Goal: Use online tool/utility: Utilize a website feature to perform a specific function

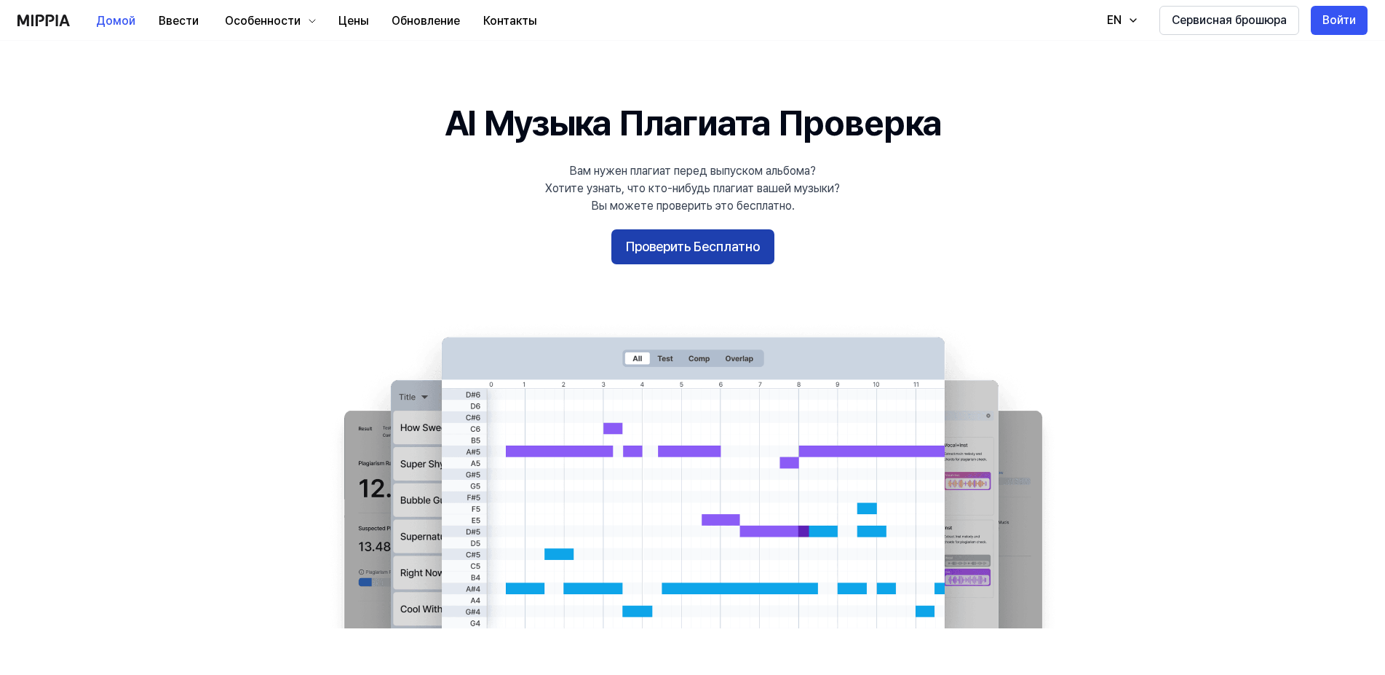
click at [702, 252] on button "Проверить Бесплатно" at bounding box center [692, 246] width 163 height 35
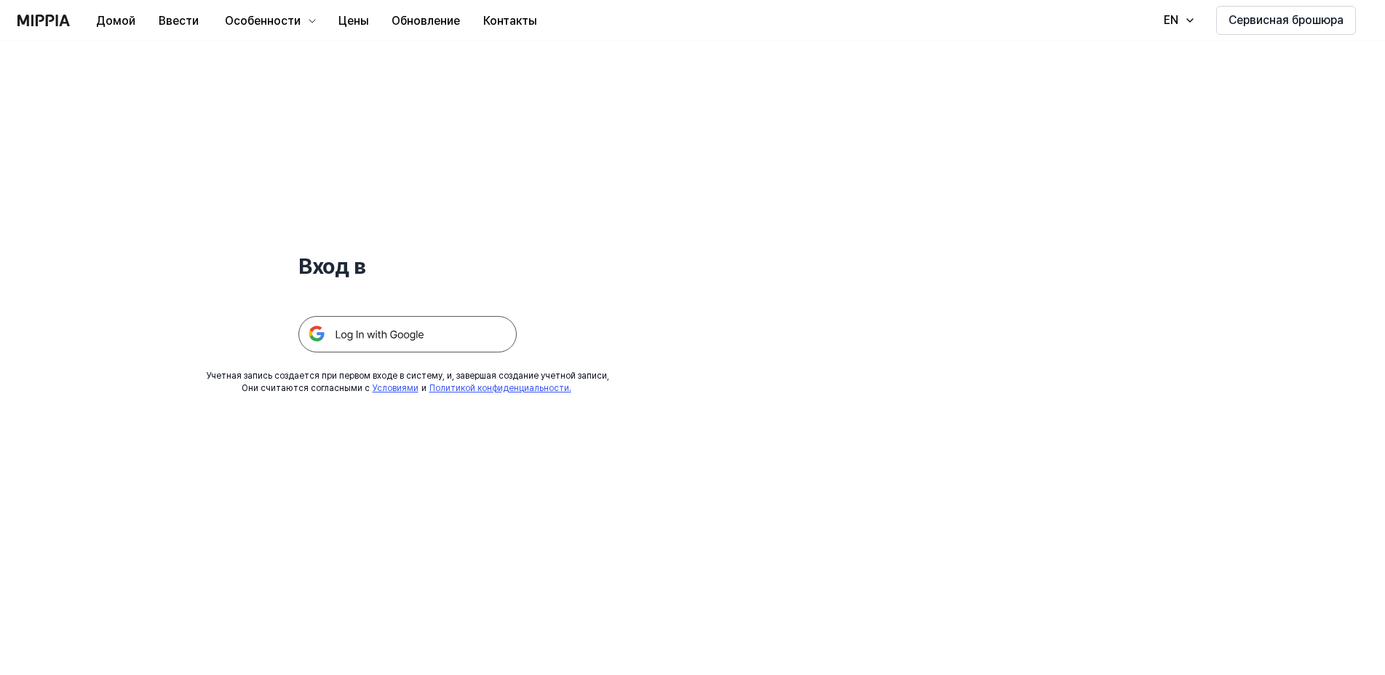
click at [400, 353] on div "Вход в Учетная запись создается при первом входе в систему, и, завершая создани…" at bounding box center [407, 218] width 815 height 354
click at [411, 340] on img at bounding box center [407, 334] width 218 height 36
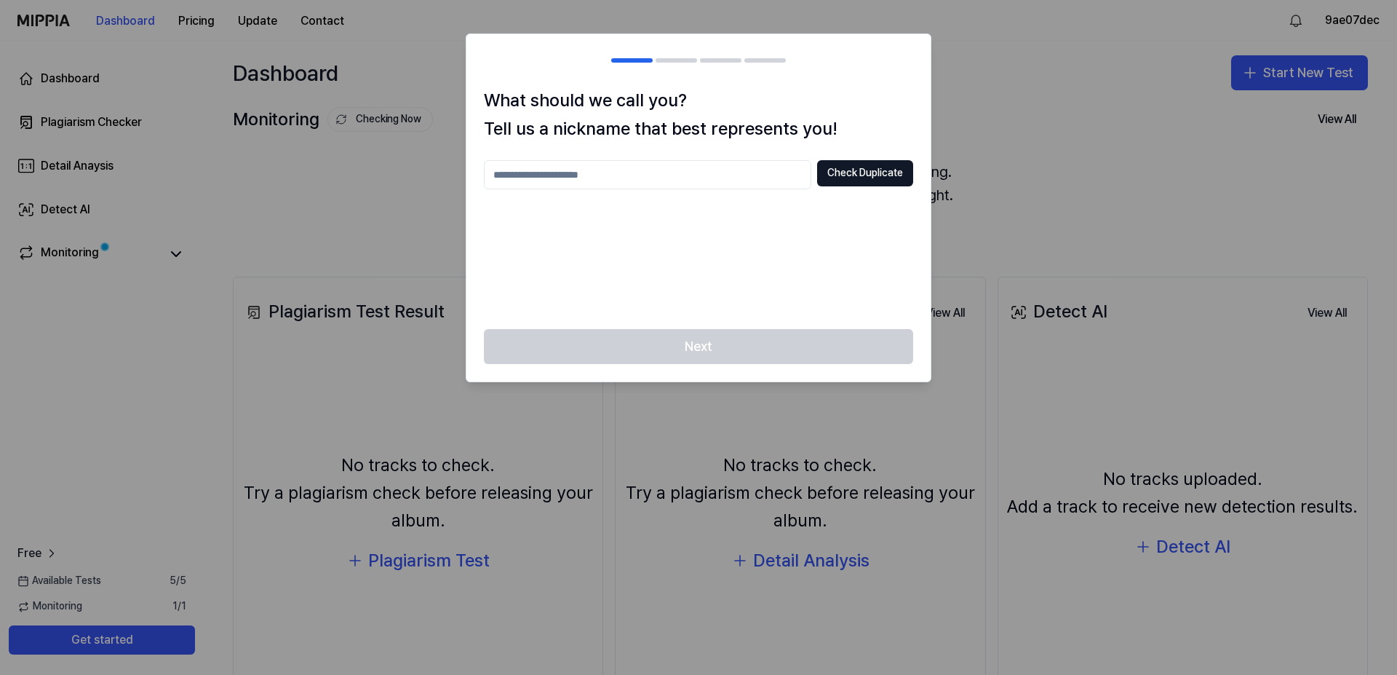
click at [552, 180] on input "text" at bounding box center [648, 174] width 328 height 29
type input "****"
click at [845, 165] on button "Check Duplicate" at bounding box center [865, 173] width 96 height 26
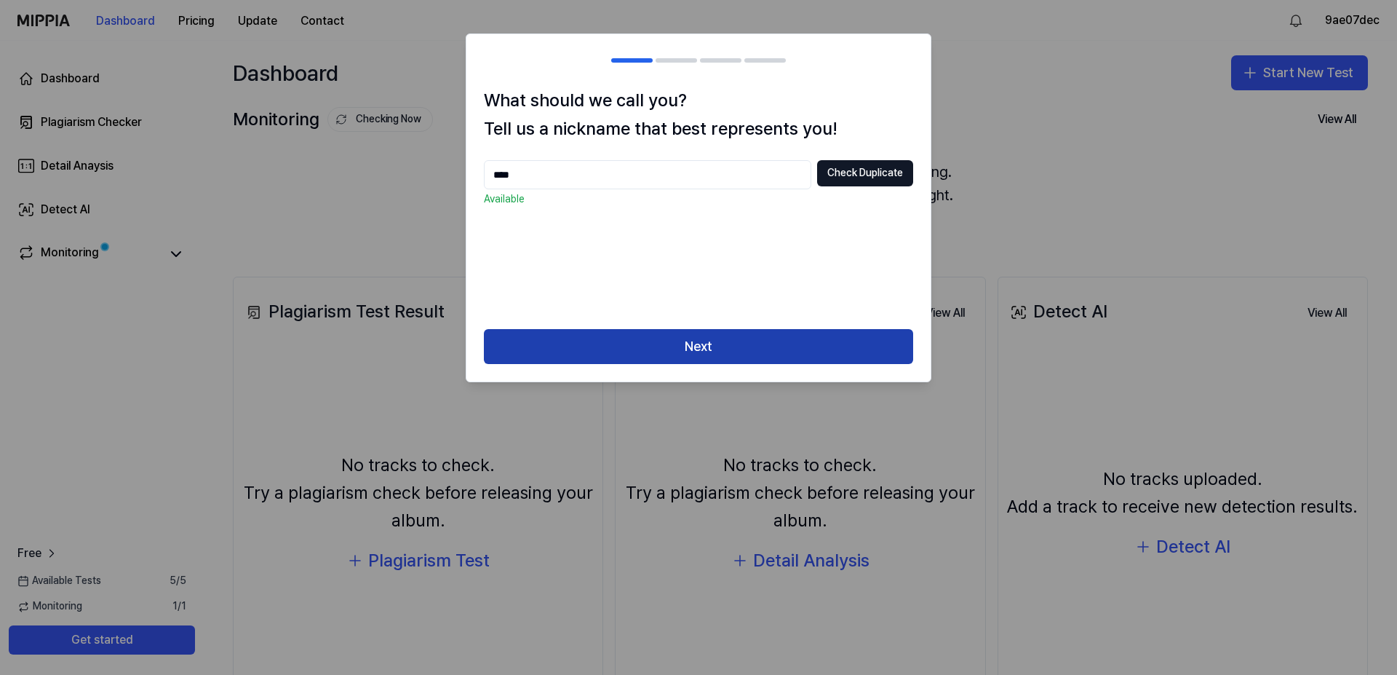
click at [686, 330] on button "Next" at bounding box center [698, 346] width 429 height 35
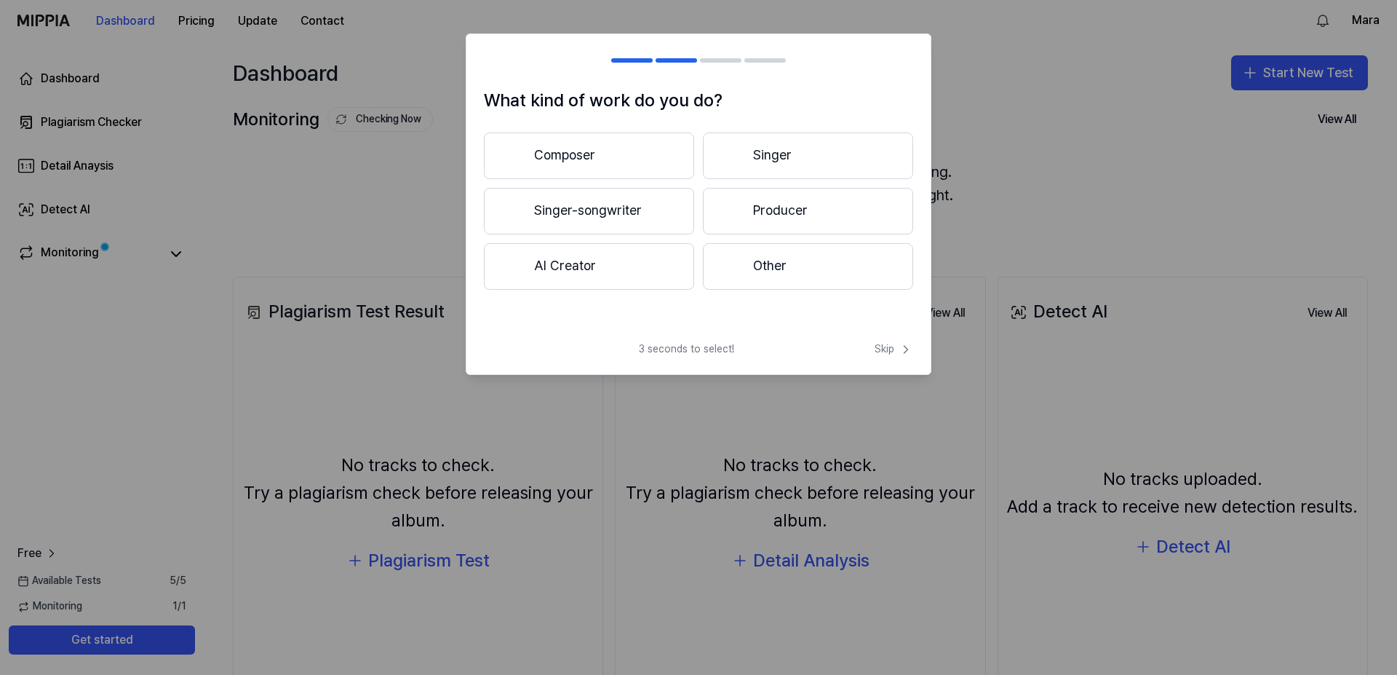
click at [751, 262] on button "Other" at bounding box center [808, 266] width 210 height 47
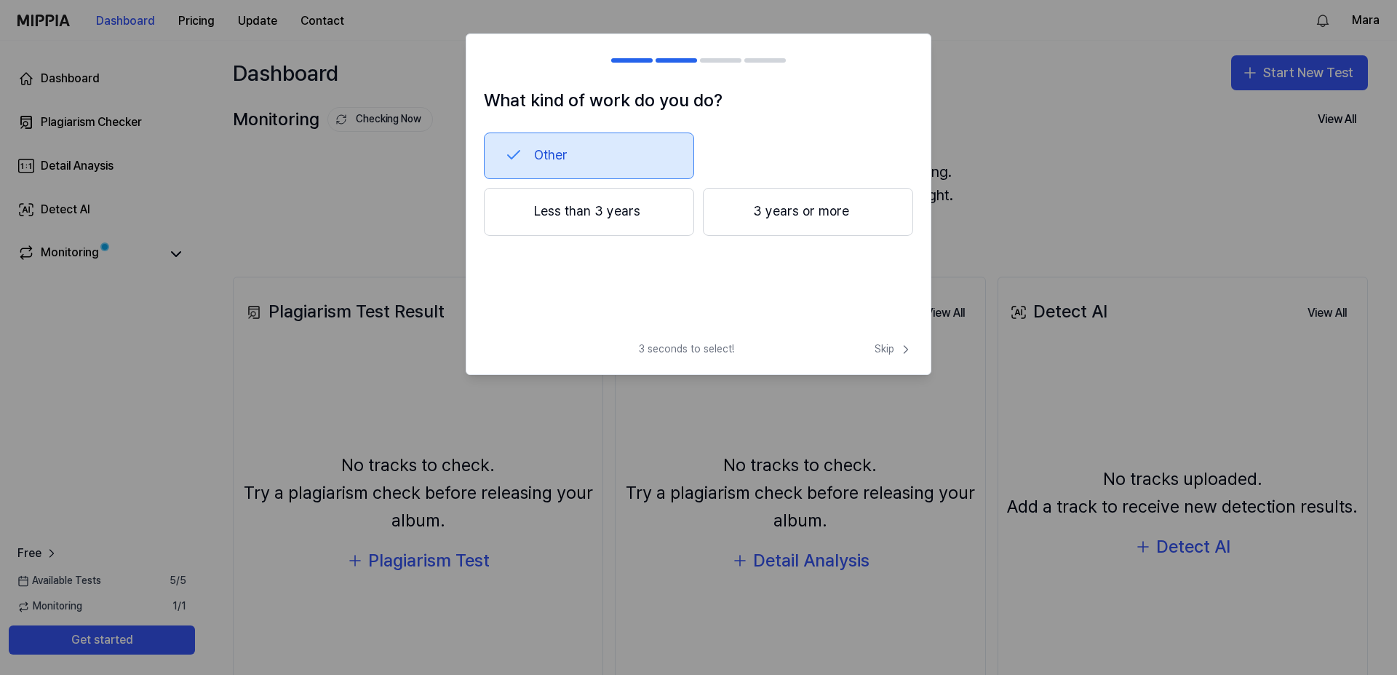
click at [619, 221] on button "Less than 3 years" at bounding box center [589, 212] width 210 height 48
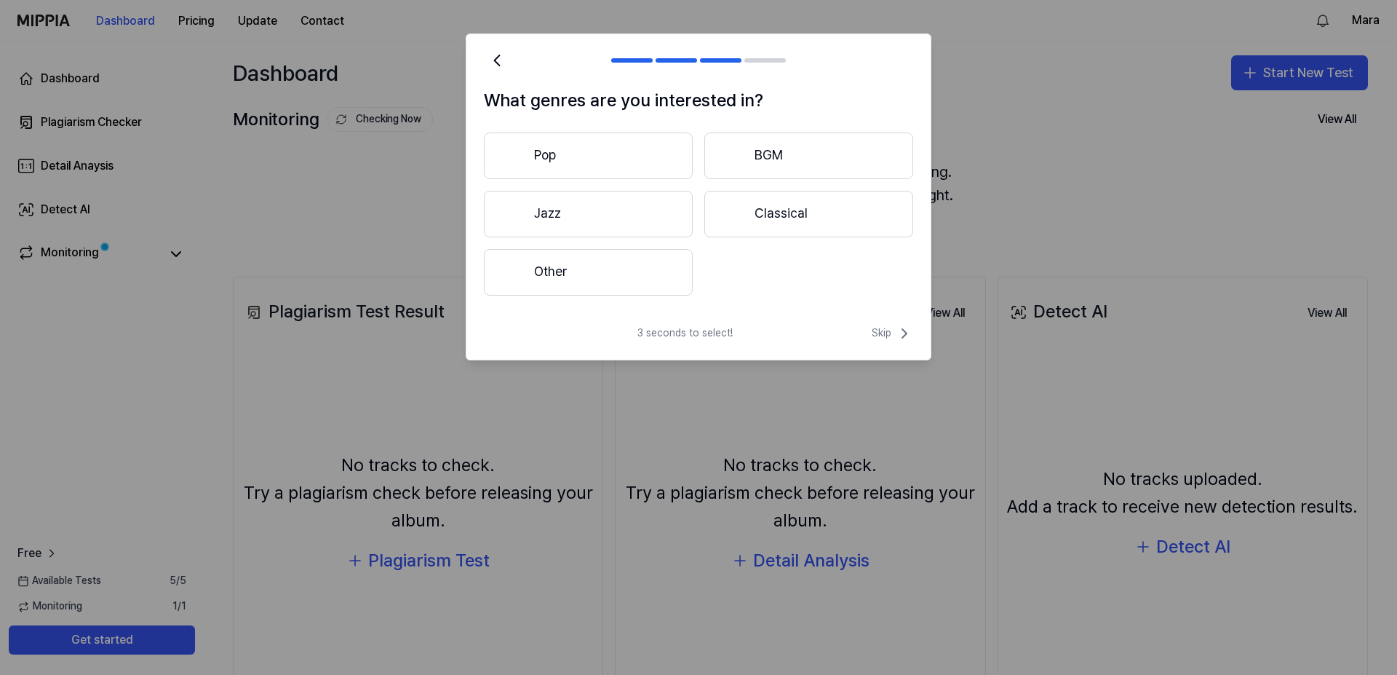
click at [597, 264] on button "Other" at bounding box center [588, 272] width 209 height 47
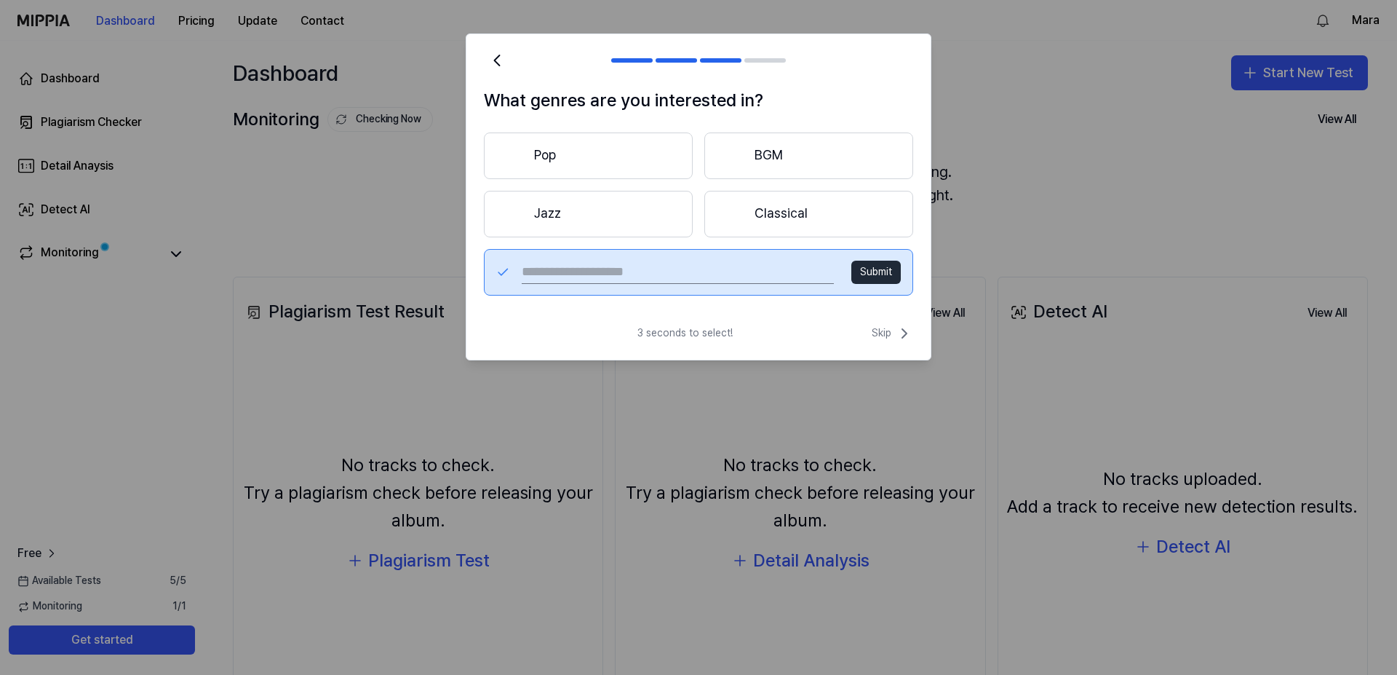
click at [630, 274] on input "text" at bounding box center [678, 272] width 312 height 23
type input "****"
click at [893, 270] on button "Submit" at bounding box center [876, 272] width 49 height 23
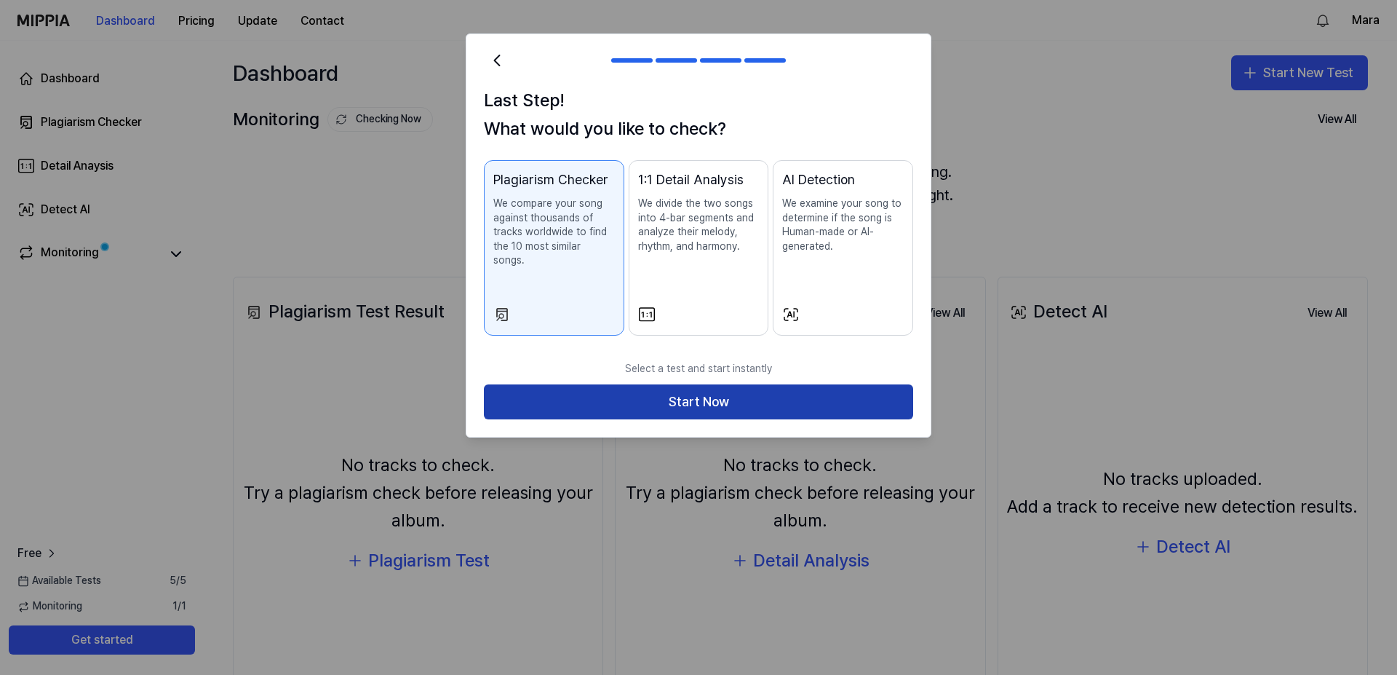
click at [608, 395] on button "Start Now" at bounding box center [698, 401] width 429 height 35
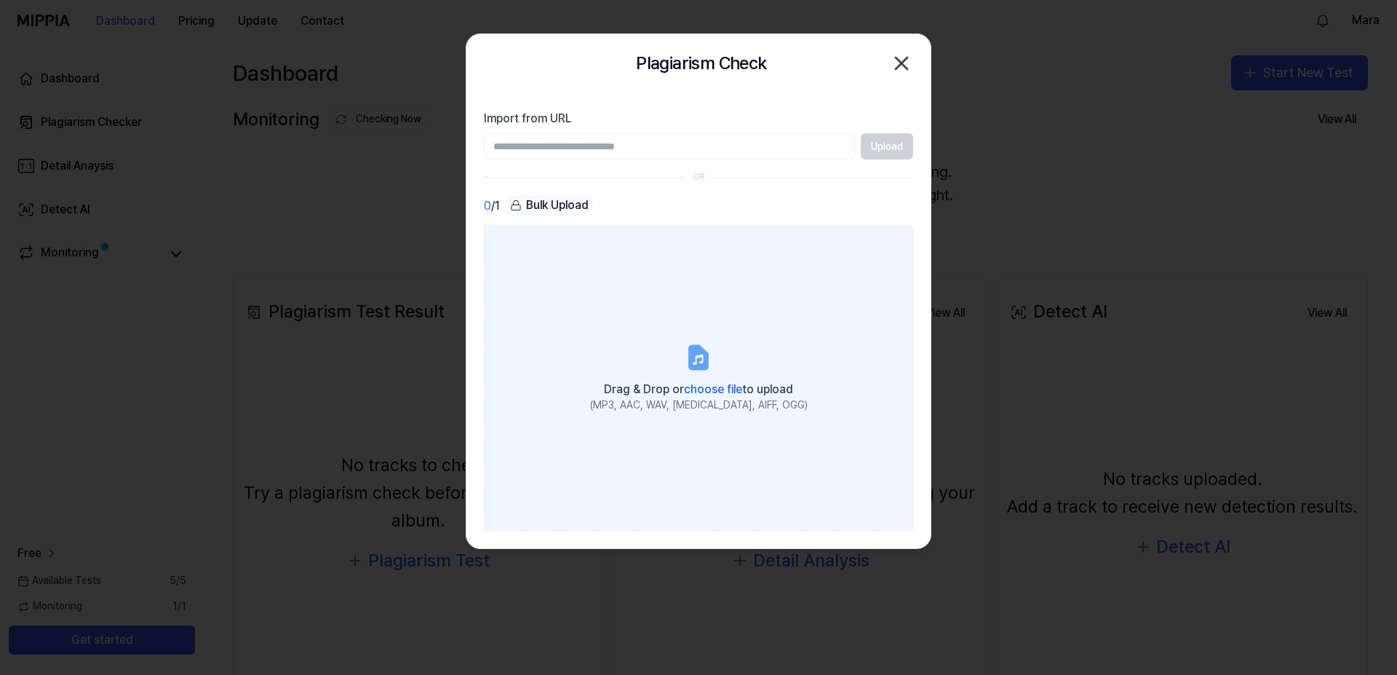
click at [689, 383] on span "choose file" at bounding box center [713, 389] width 58 height 14
click at [0, 0] on input "Drag & Drop or choose file to upload (MP3, AAC, WAV, [MEDICAL_DATA], AIFF, OGG)" at bounding box center [0, 0] width 0 height 0
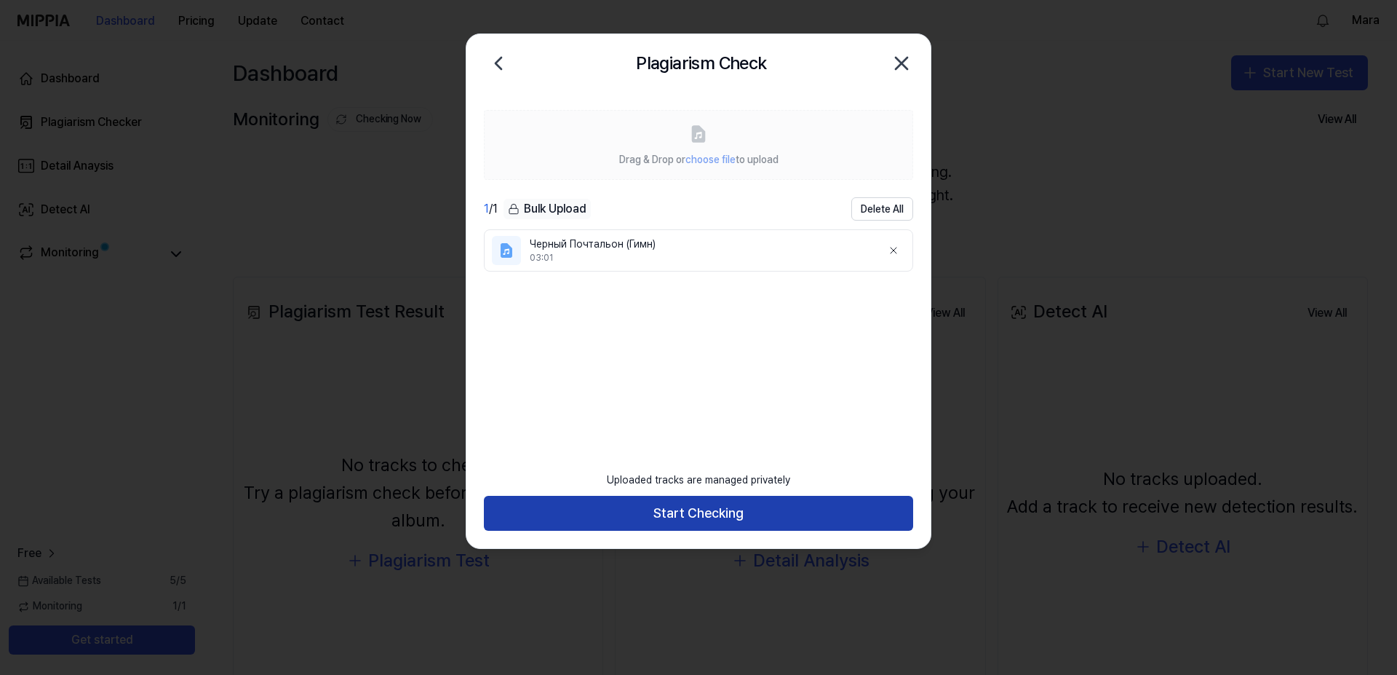
click at [700, 516] on button "Start Checking" at bounding box center [698, 513] width 429 height 35
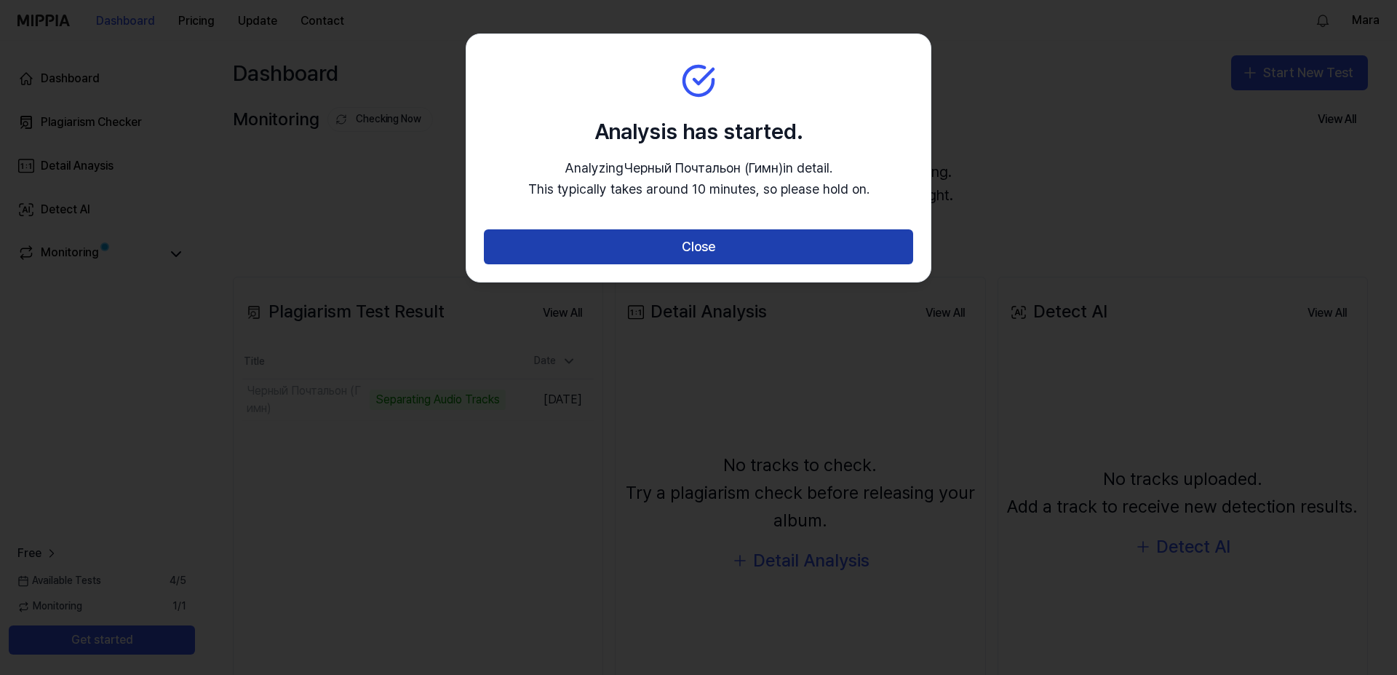
click at [772, 240] on button "Close" at bounding box center [698, 246] width 429 height 35
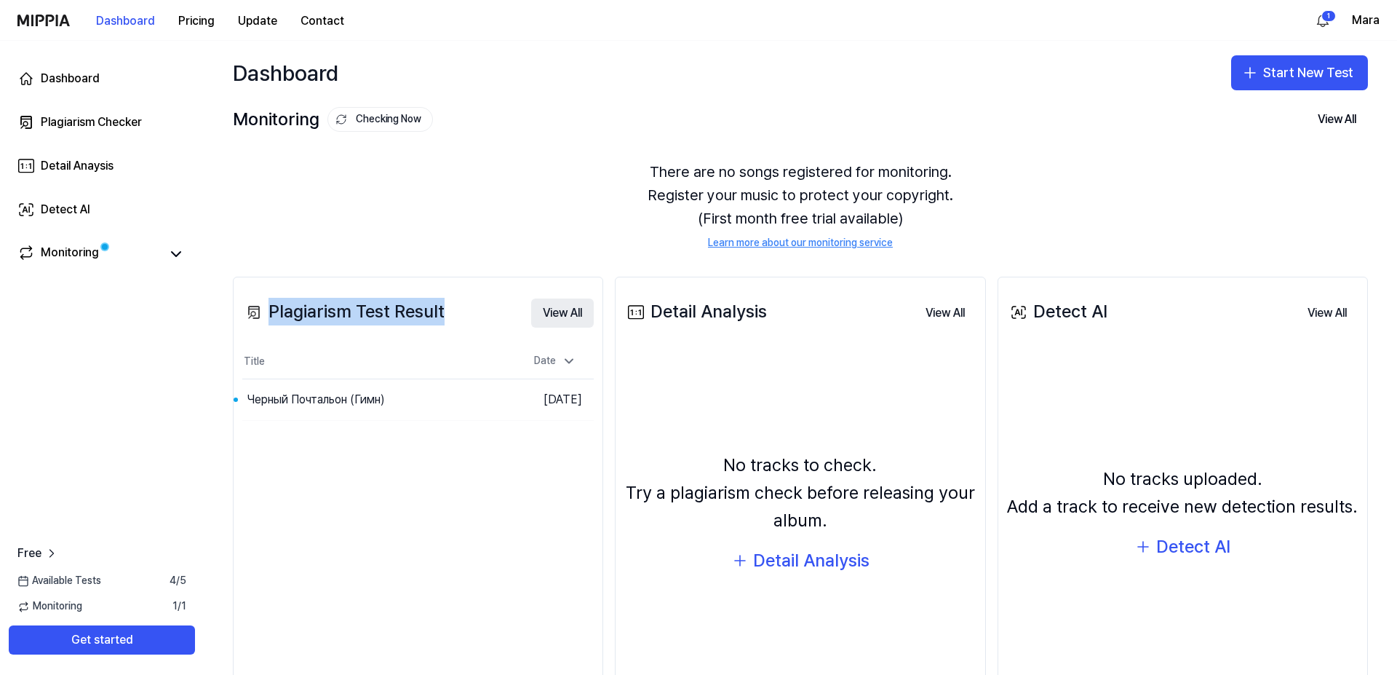
drag, startPoint x: 272, startPoint y: 310, endPoint x: 588, endPoint y: 312, distance: 315.9
click at [588, 312] on div "Plagiarism Test Result View All" at bounding box center [418, 312] width 352 height 41
click at [333, 544] on div "Plagiarism Test Result View All Plagiarism Test Result Title Date Черный Почтал…" at bounding box center [418, 503] width 370 height 453
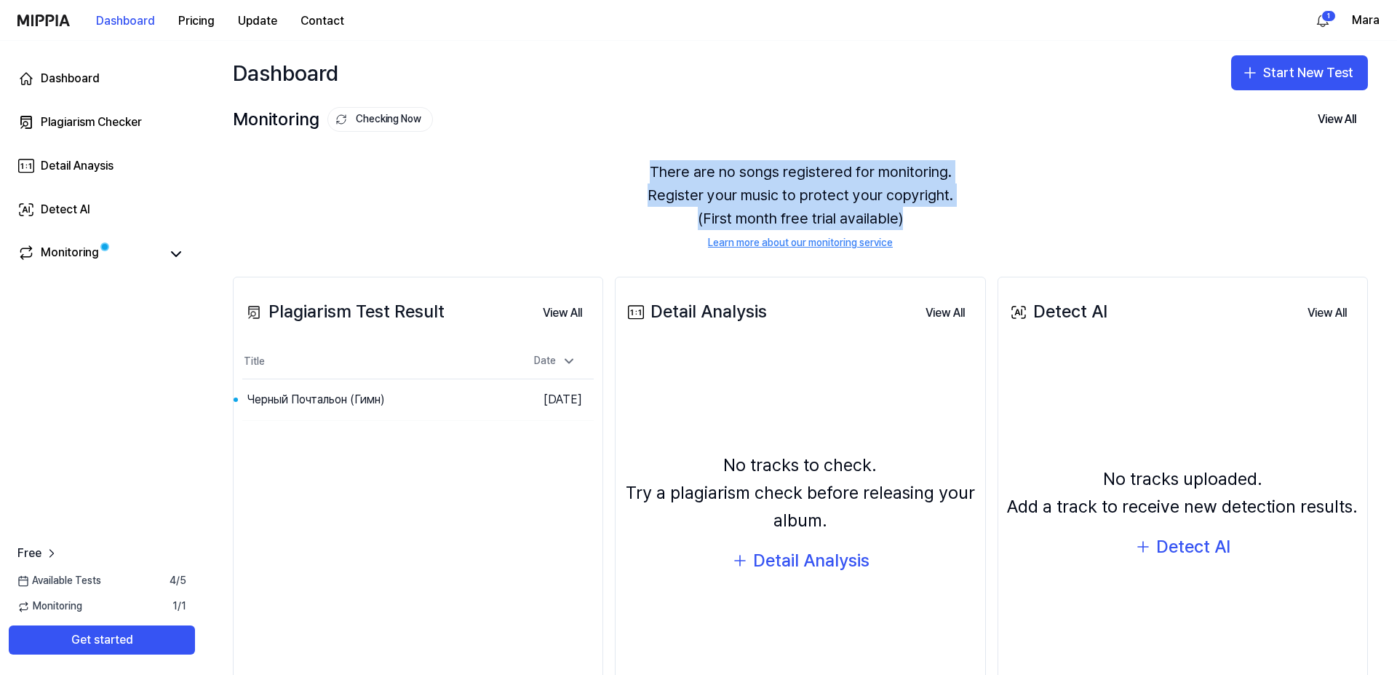
drag, startPoint x: 627, startPoint y: 154, endPoint x: 934, endPoint y: 215, distance: 313.2
click at [934, 215] on div "There are no songs registered for monitoring. Register your music to protect yo…" at bounding box center [800, 205] width 1135 height 125
copy div "There are no songs registered for monitoring. Register your music to protect yo…"
